Goal: Task Accomplishment & Management: Use online tool/utility

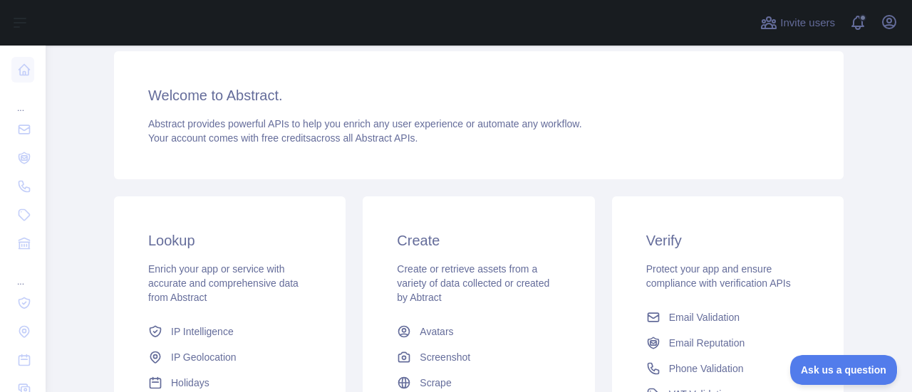
scroll to position [214, 0]
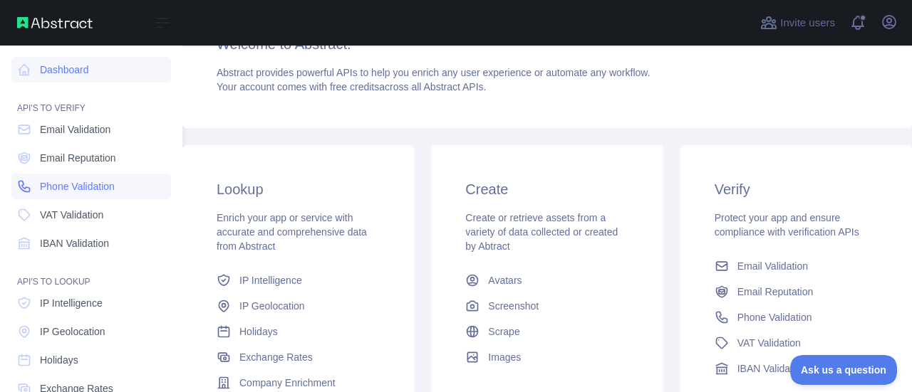
click at [61, 182] on span "Phone Validation" at bounding box center [77, 186] width 75 height 14
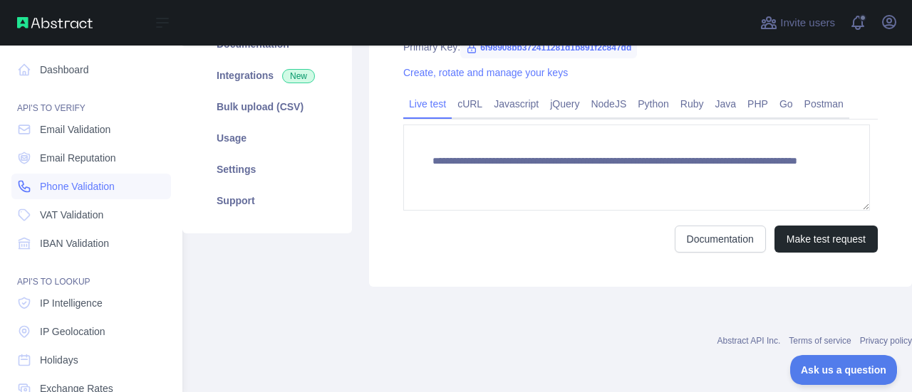
scroll to position [214, 0]
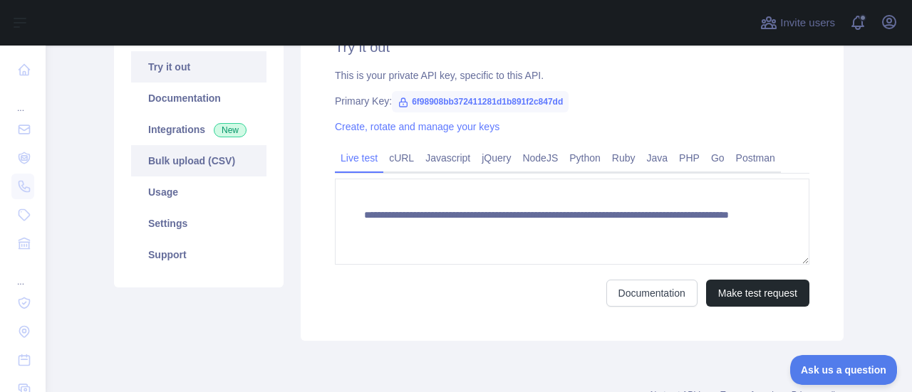
click at [191, 170] on link "Bulk upload (CSV)" at bounding box center [198, 160] width 135 height 31
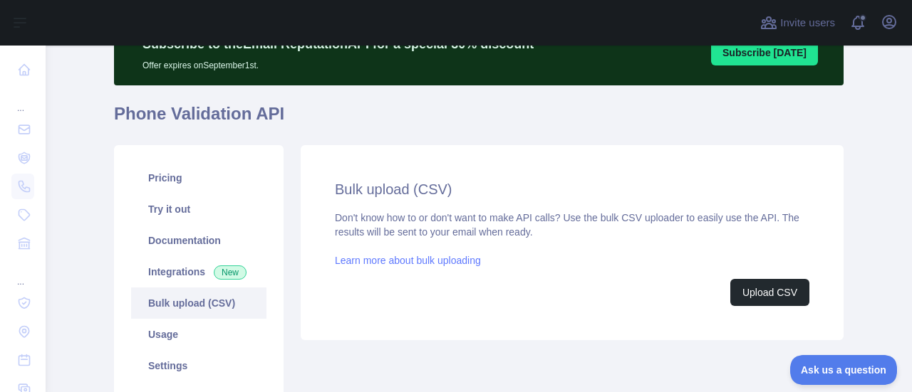
scroll to position [142, 0]
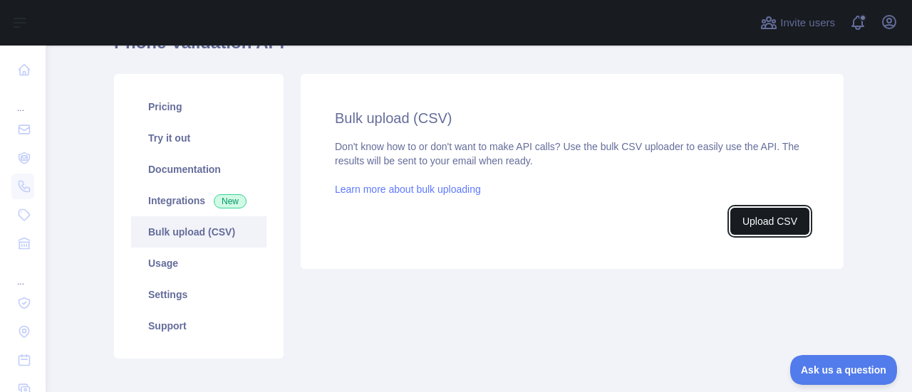
click at [741, 219] on button "Upload CSV" at bounding box center [769, 221] width 79 height 27
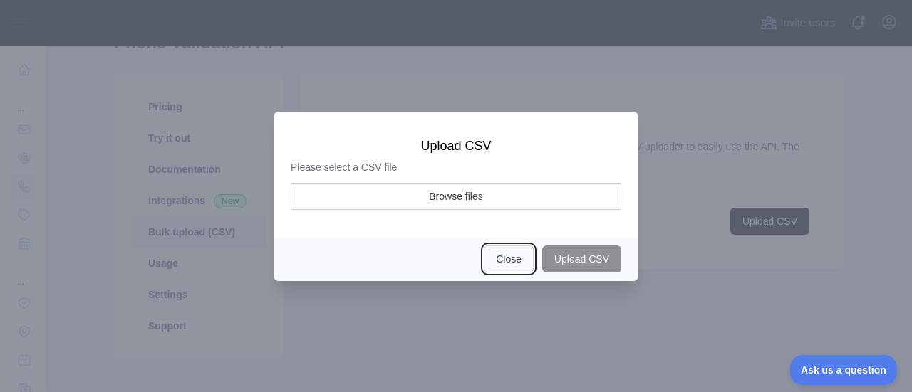
click at [518, 263] on button "Close" at bounding box center [509, 259] width 50 height 27
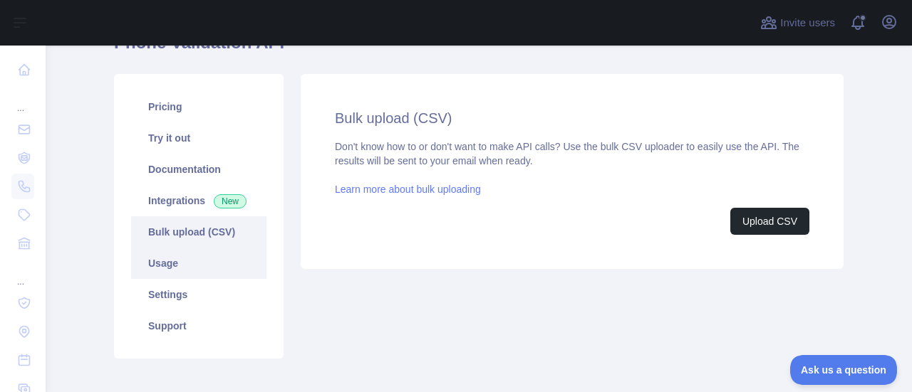
click at [171, 266] on link "Usage" at bounding box center [198, 263] width 135 height 31
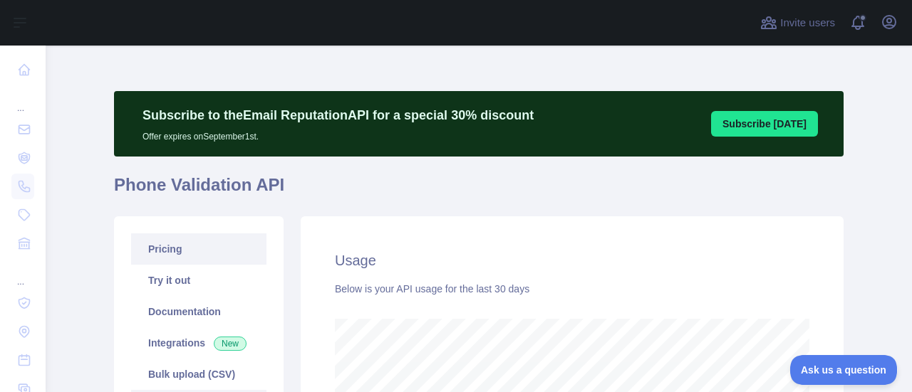
click at [178, 256] on link "Pricing" at bounding box center [198, 249] width 135 height 31
